Goal: Task Accomplishment & Management: Use online tool/utility

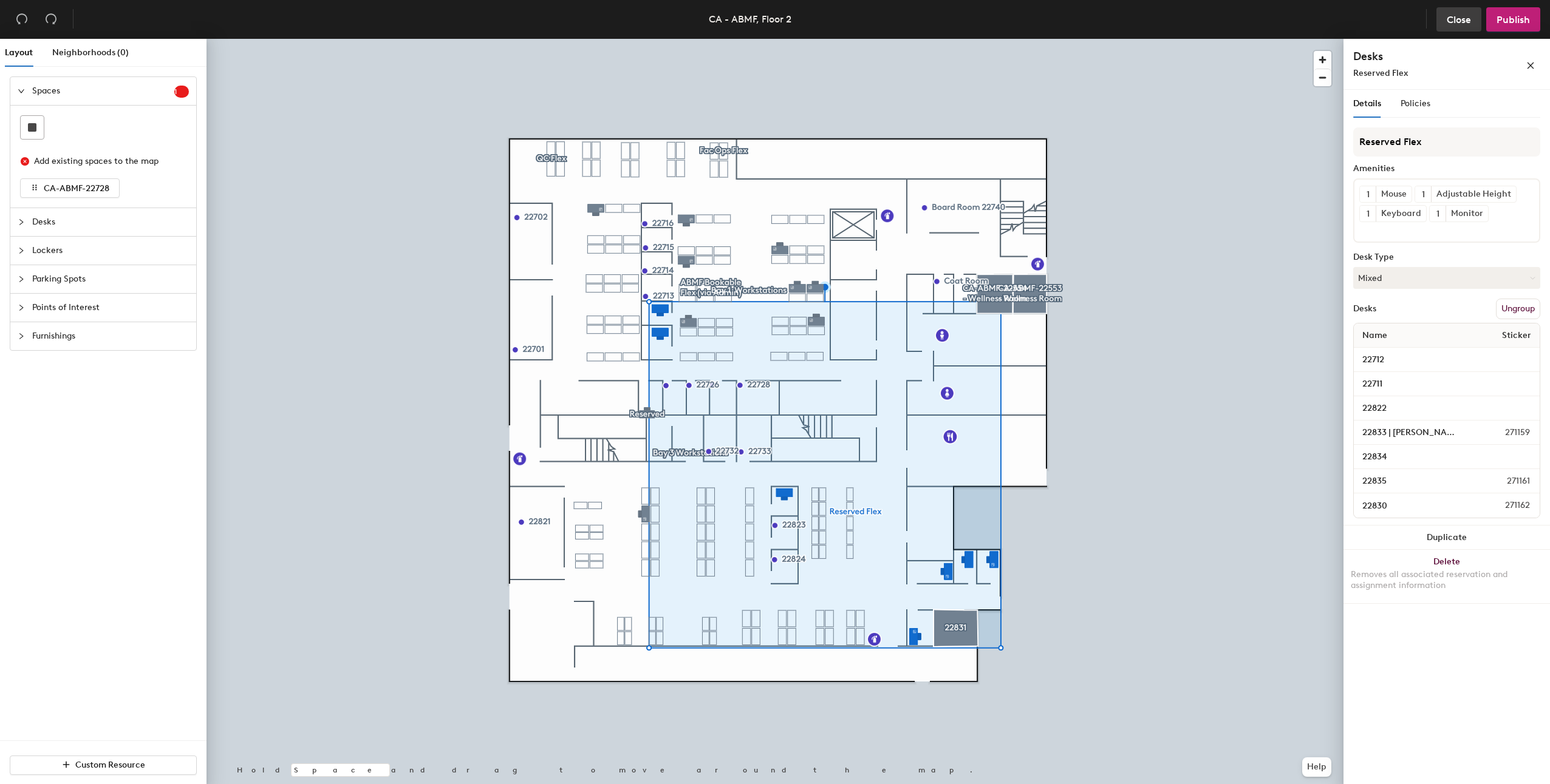
click at [1462, 26] on button "Close" at bounding box center [1459, 19] width 45 height 24
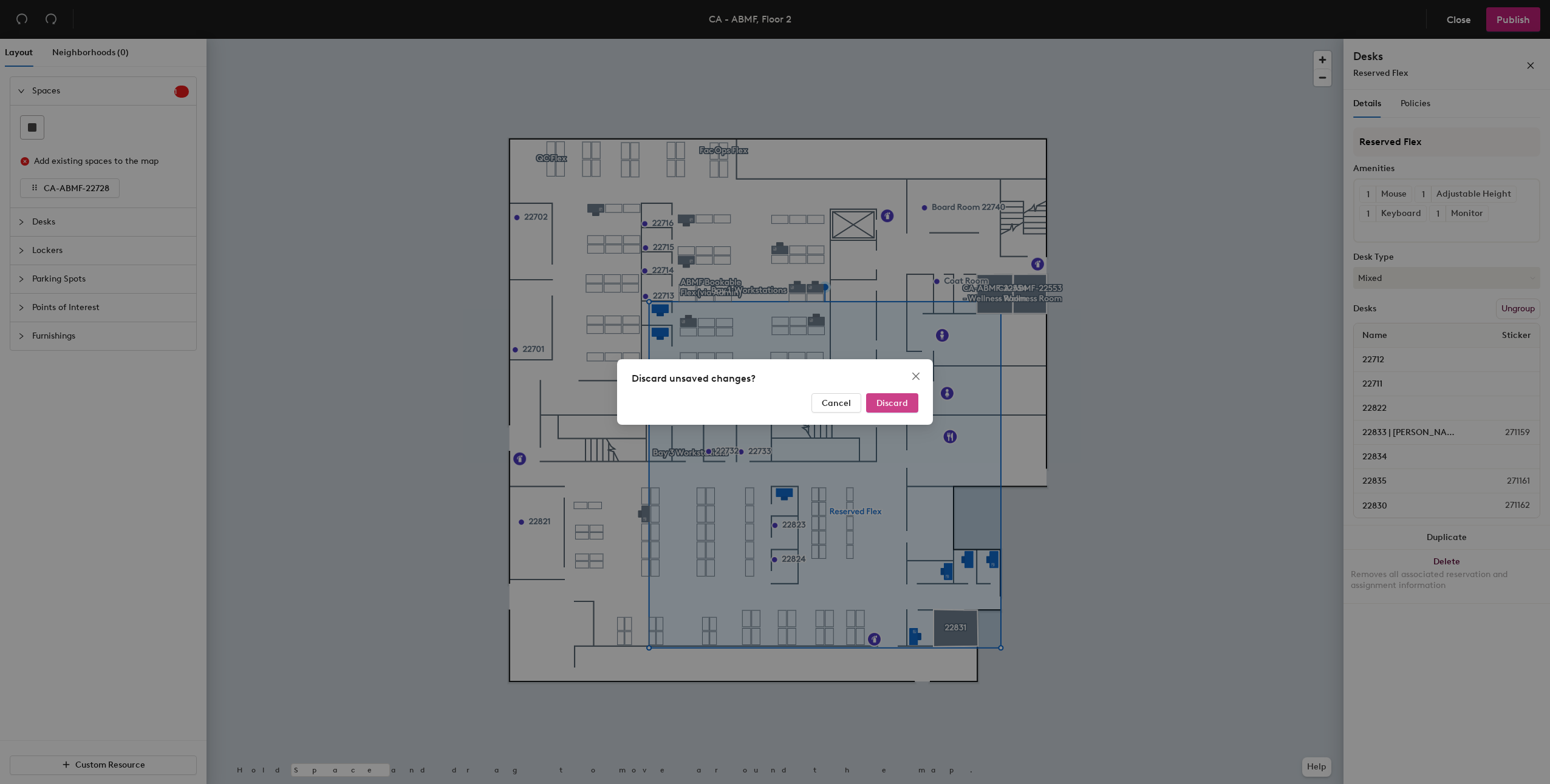
click at [898, 404] on span "Discard" at bounding box center [892, 402] width 32 height 10
